Goal: Transaction & Acquisition: Obtain resource

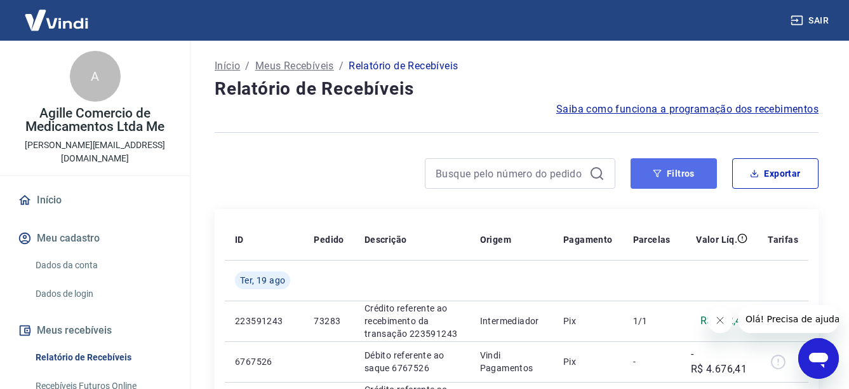
click at [675, 176] on button "Filtros" at bounding box center [674, 173] width 86 height 30
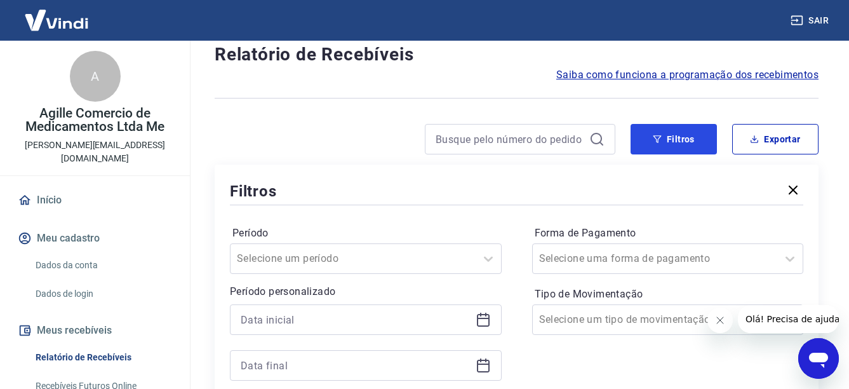
scroll to position [191, 0]
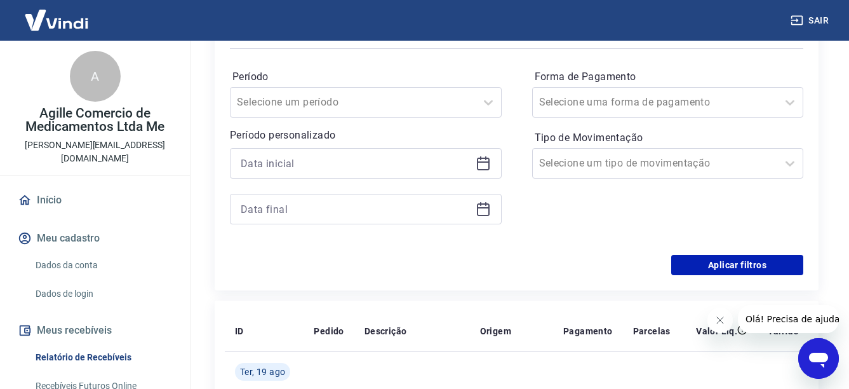
click at [483, 165] on icon at bounding box center [483, 163] width 15 height 15
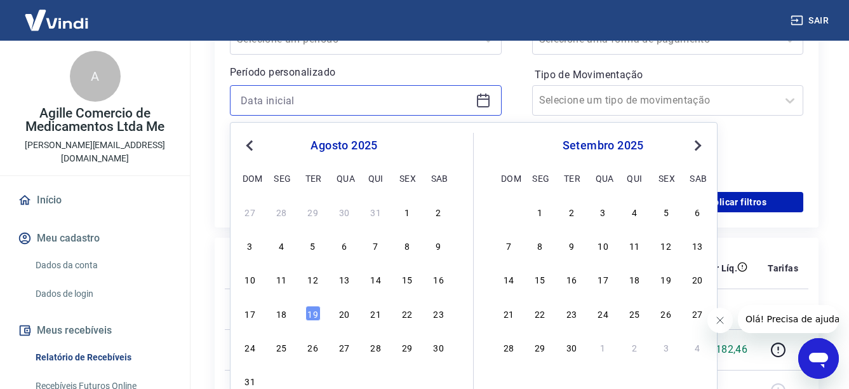
scroll to position [254, 0]
click at [407, 278] on div "15" at bounding box center [407, 278] width 15 height 15
type input "[DATE]"
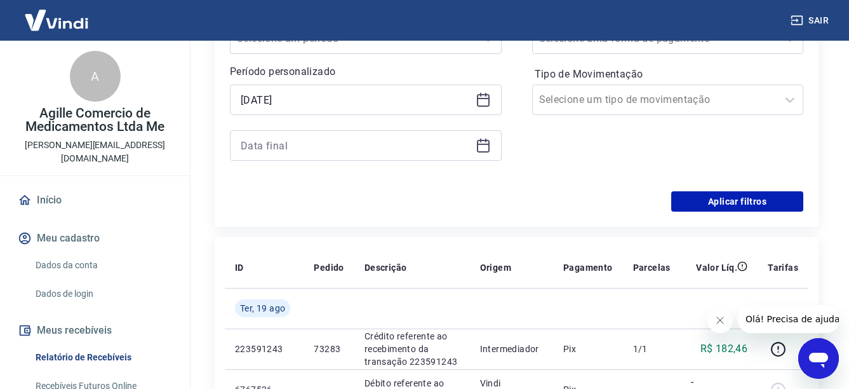
click at [483, 149] on icon at bounding box center [483, 145] width 15 height 15
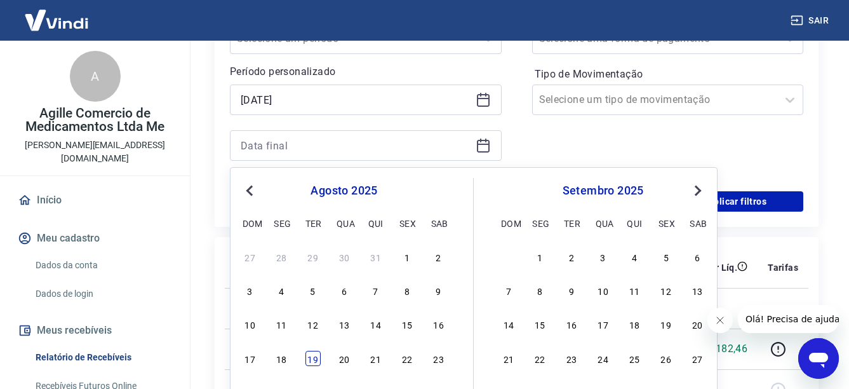
click at [315, 354] on div "19" at bounding box center [313, 358] width 15 height 15
type input "[DATE]"
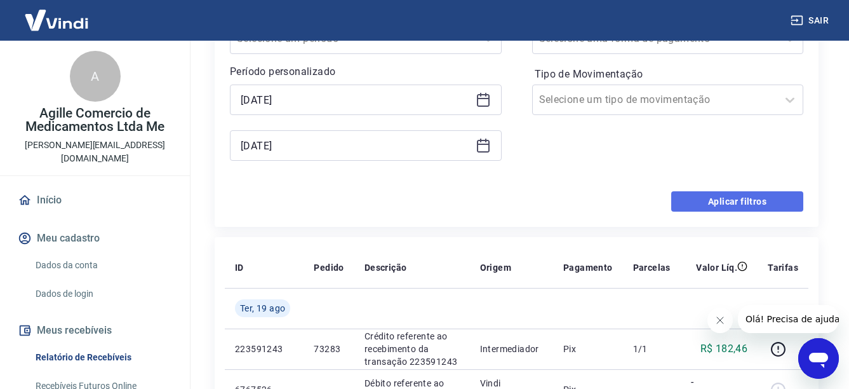
click at [732, 202] on button "Aplicar filtros" at bounding box center [737, 201] width 132 height 20
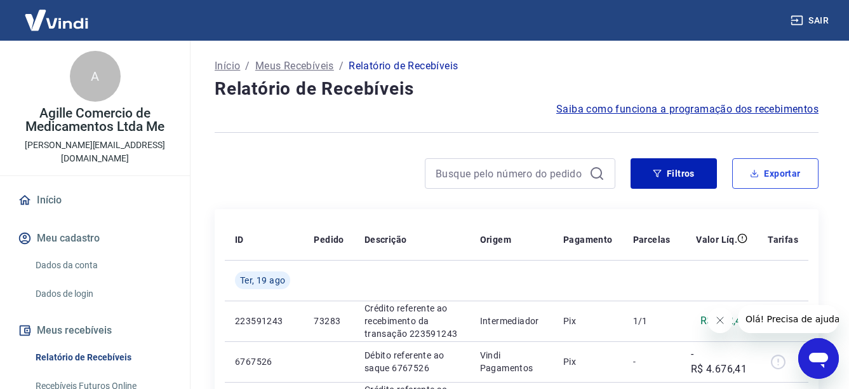
click at [772, 181] on button "Exportar" at bounding box center [775, 173] width 86 height 30
type input "[DATE]"
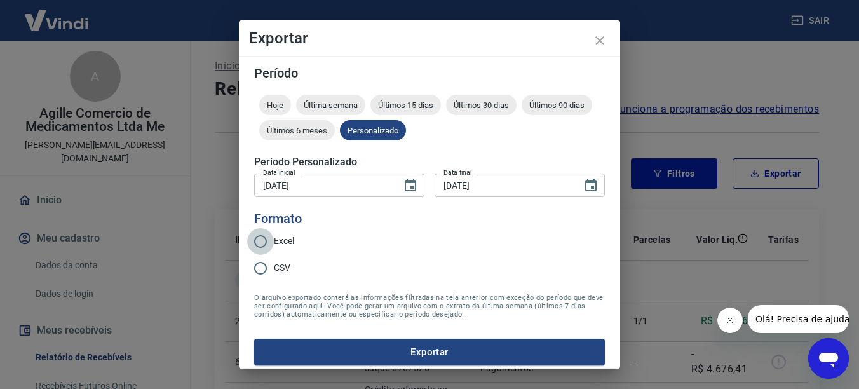
click at [263, 241] on input "Excel" at bounding box center [260, 241] width 27 height 27
radio input "true"
click at [415, 349] on button "Exportar" at bounding box center [429, 352] width 351 height 27
